Goal: Obtain resource: Obtain resource

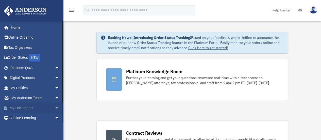
click at [20, 107] on link "My Documents arrow_drop_down" at bounding box center [36, 108] width 64 height 10
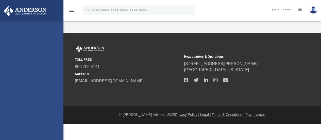
click at [20, 107] on div "[EMAIL_ADDRESS][DOMAIN_NAME] Sign Out [EMAIL_ADDRESS][DOMAIN_NAME] Home Online …" at bounding box center [31, 91] width 63 height 140
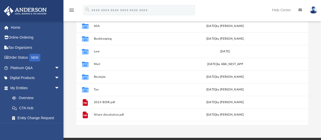
scroll to position [71, 0]
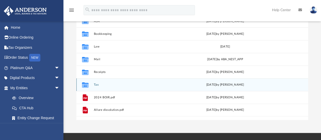
click at [129, 88] on div "Collaborated Folder Tax today by Jasmine Splunge" at bounding box center [191, 84] width 231 height 13
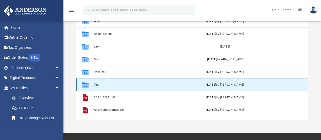
click at [129, 88] on div "Collaborated Folder Tax today by Jasmine Splunge" at bounding box center [191, 84] width 231 height 13
click at [221, 85] on div "today by Jasmine Splunge" at bounding box center [225, 84] width 86 height 5
click at [95, 86] on button "Tax" at bounding box center [137, 84] width 86 height 3
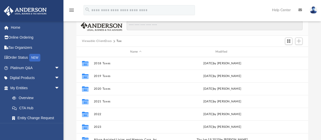
scroll to position [21, 0]
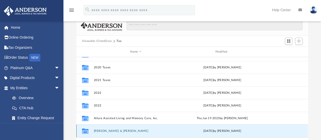
click at [122, 131] on button "[PERSON_NAME] & [PERSON_NAME]" at bounding box center [136, 130] width 84 height 3
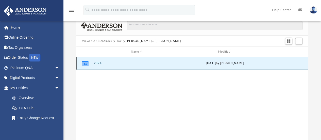
click at [99, 64] on button "2024" at bounding box center [137, 63] width 86 height 3
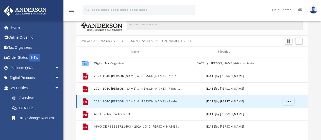
click at [153, 103] on button "2024 1040 [PERSON_NAME] & [PERSON_NAME] - Review Copy.pdf" at bounding box center [137, 101] width 86 height 3
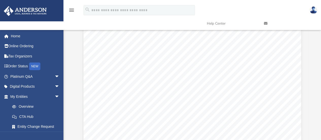
scroll to position [31, 0]
click at [320, 135] on div "Difficulty viewing your box folder? You can also access your account directly o…" at bounding box center [191, 79] width 257 height 162
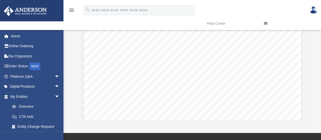
scroll to position [71, 0]
click at [305, 113] on iframe at bounding box center [292, 123] width 46 height 20
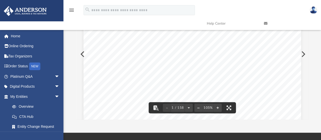
click at [310, 85] on div "Difficulty viewing your box folder? You can also access your account directly o…" at bounding box center [191, 39] width 257 height 162
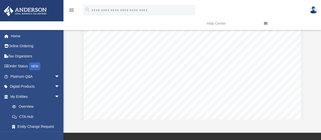
click at [307, 112] on div "Scroll to top vertical_align_top" at bounding box center [306, 112] width 11 height 11
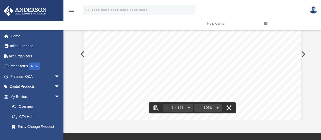
click at [228, 105] on button "File preview" at bounding box center [228, 107] width 11 height 11
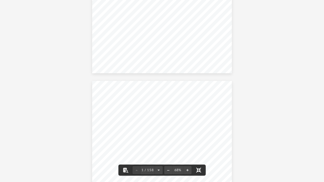
scroll to position [0, 0]
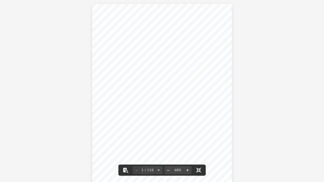
click at [227, 137] on div "426340 04-01-24 REVIEW COPY ANDERSON GLOBAL BUSINESS GROUP, LLC 3225 MCLEOD DRI…" at bounding box center [162, 94] width 140 height 181
click at [188, 139] on button "File preview" at bounding box center [188, 170] width 8 height 11
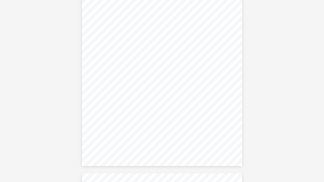
scroll to position [1130, 0]
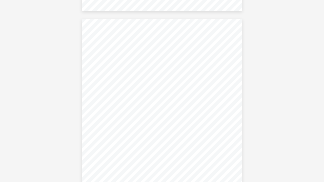
scroll to position [18668, 0]
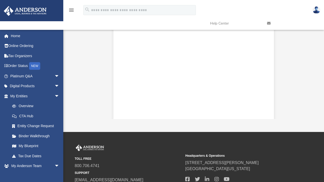
scroll to position [18668, 0]
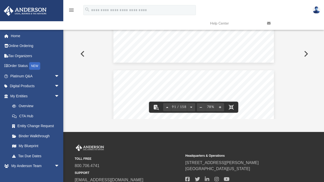
scroll to position [18658, 0]
